Goal: Information Seeking & Learning: Learn about a topic

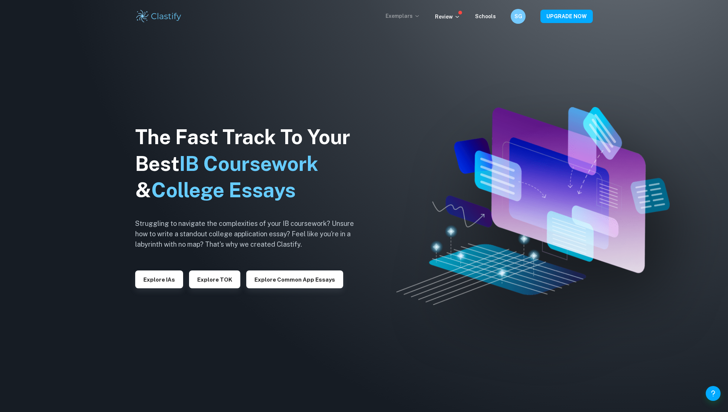
click at [411, 16] on p "Exemplars" at bounding box center [403, 16] width 35 height 8
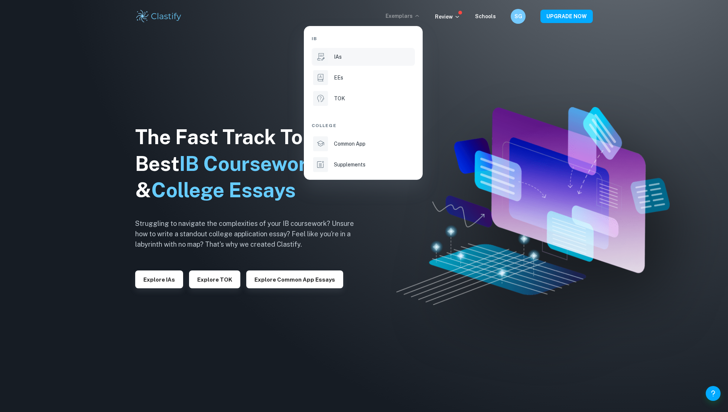
click at [400, 59] on div "IAs" at bounding box center [374, 57] width 80 height 8
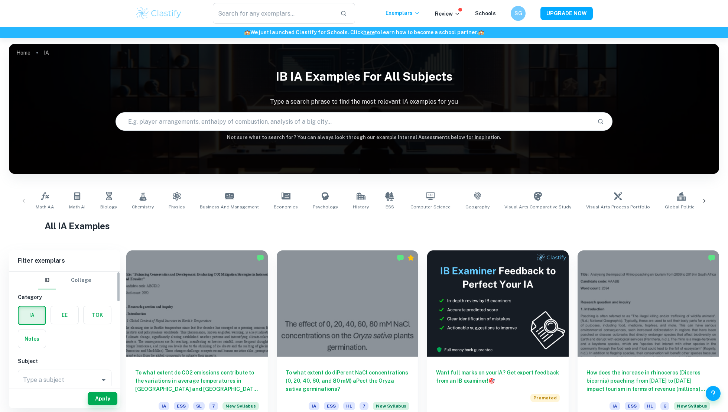
click at [36, 339] on label "button" at bounding box center [32, 339] width 28 height 18
click at [0, 0] on input "radio" at bounding box center [0, 0] width 0 height 0
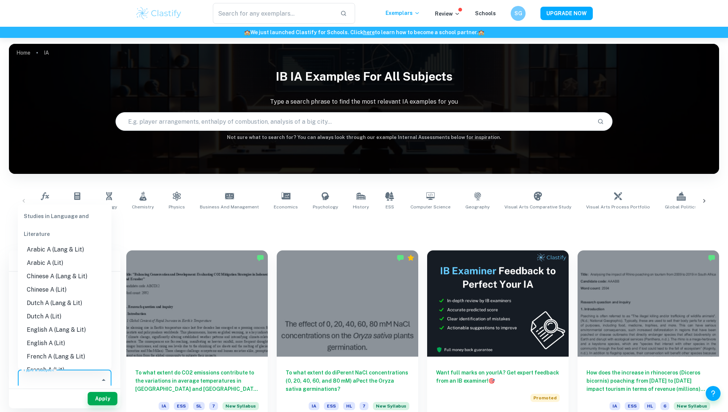
click at [54, 382] on input "Type a subject" at bounding box center [59, 380] width 76 height 14
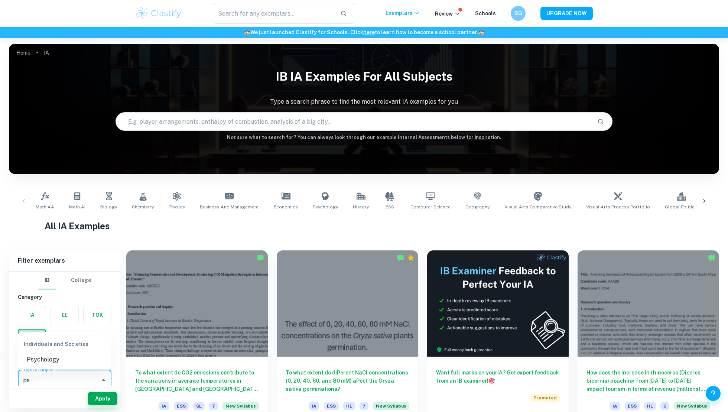
click at [56, 363] on li "Psychology" at bounding box center [65, 359] width 94 height 13
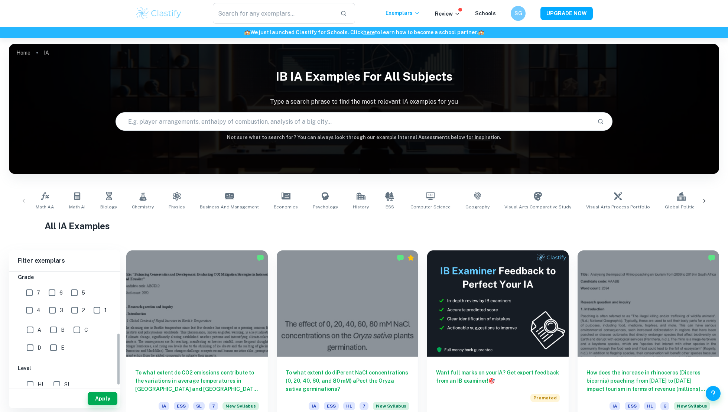
scroll to position [134, 0]
type input "Psychology"
click at [31, 290] on input "7" at bounding box center [29, 288] width 15 height 15
checkbox input "true"
click at [51, 285] on input "6" at bounding box center [52, 288] width 15 height 15
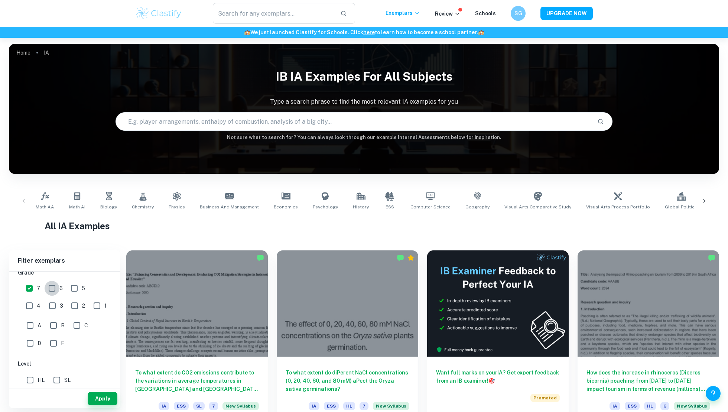
checkbox input "true"
click at [33, 376] on input "HL" at bounding box center [30, 379] width 15 height 15
checkbox input "true"
click at [57, 376] on input "SL" at bounding box center [56, 379] width 15 height 15
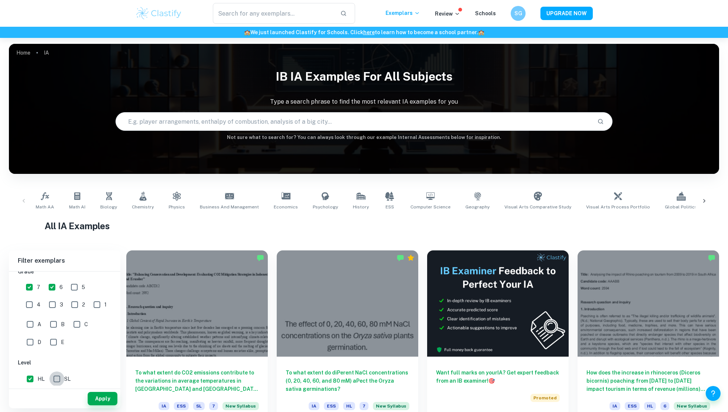
checkbox input "true"
click at [105, 398] on button "Apply" at bounding box center [103, 398] width 30 height 13
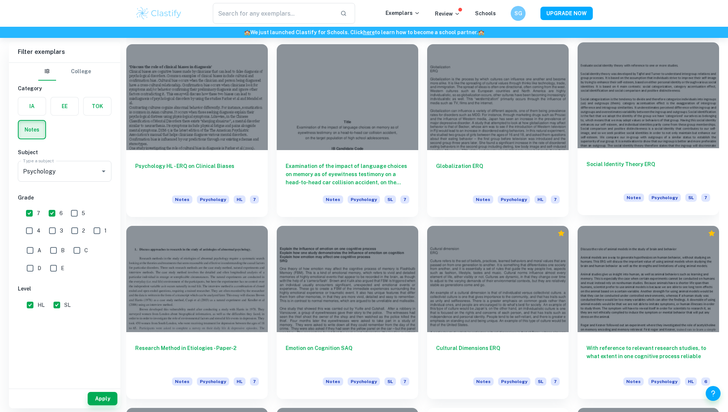
scroll to position [1151, 0]
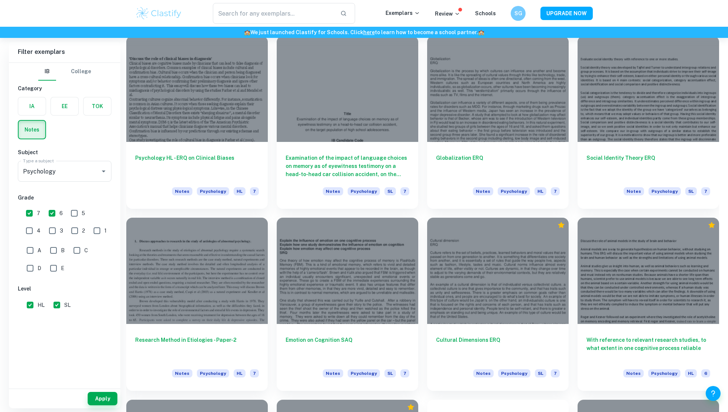
click at [571, 215] on div "With reference to relevant research studies, to what extent in one cognitive pr…" at bounding box center [644, 300] width 151 height 182
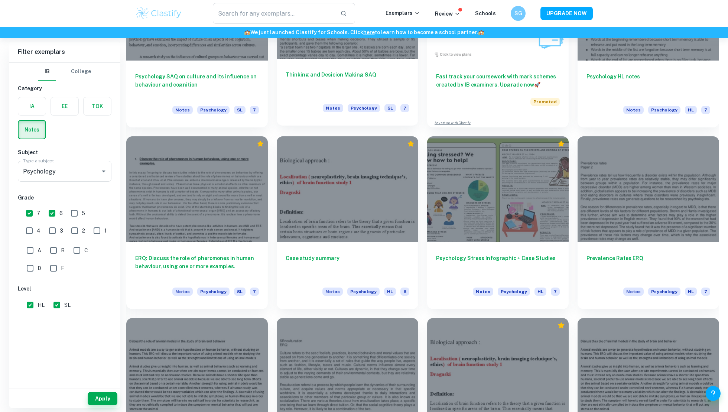
scroll to position [1848, 0]
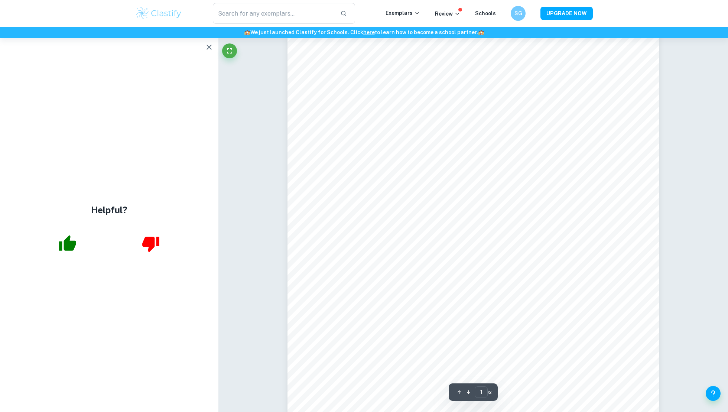
scroll to position [45, 0]
